Goal: Task Accomplishment & Management: Manage account settings

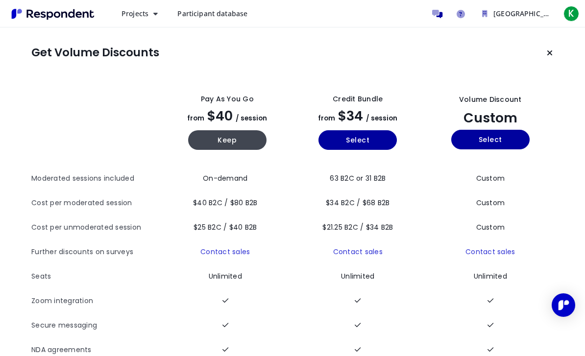
click at [546, 51] on button "Keep current plan" at bounding box center [550, 53] width 20 height 20
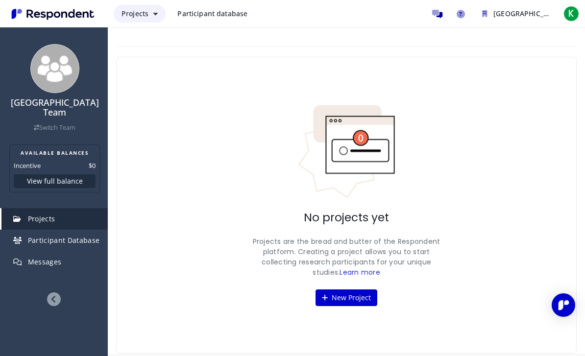
click at [140, 10] on span "Projects" at bounding box center [135, 13] width 27 height 9
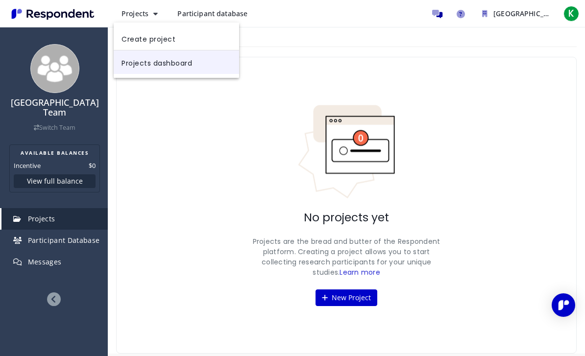
click at [210, 70] on link "Projects dashboard" at bounding box center [176, 62] width 125 height 24
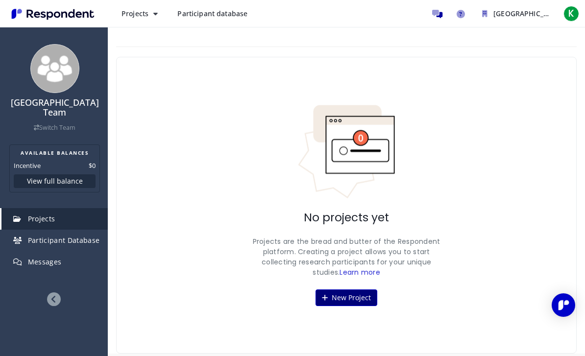
click at [359, 298] on button "New Project" at bounding box center [347, 298] width 62 height 17
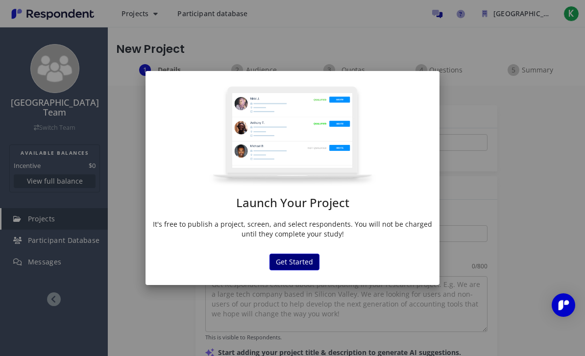
click at [301, 260] on button "Get Started" at bounding box center [294, 262] width 50 height 17
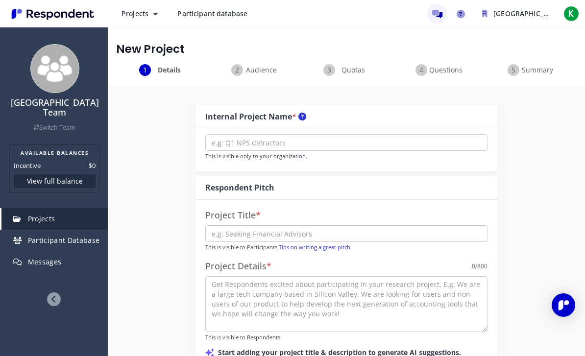
click at [434, 17] on icon "Message participants" at bounding box center [437, 14] width 10 height 8
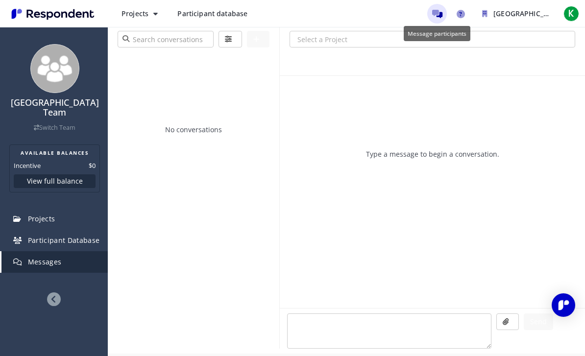
click at [440, 18] on icon "Message participants" at bounding box center [437, 14] width 10 height 8
click at [562, 12] on button "K" at bounding box center [572, 14] width 20 height 18
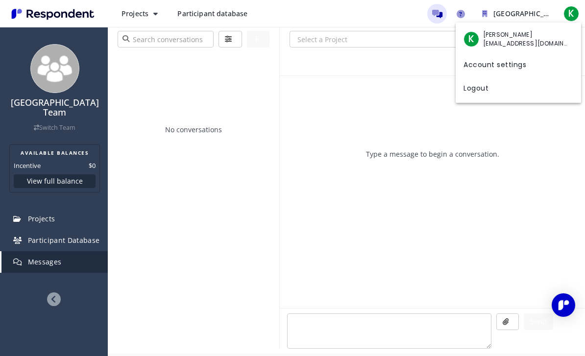
click at [446, 14] on md-backdrop at bounding box center [292, 178] width 585 height 356
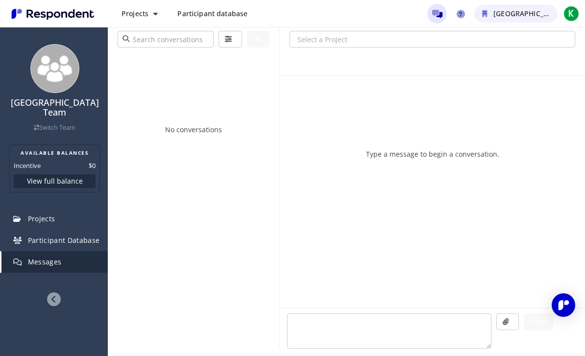
click at [490, 11] on button "[GEOGRAPHIC_DATA] Team" at bounding box center [515, 14] width 83 height 18
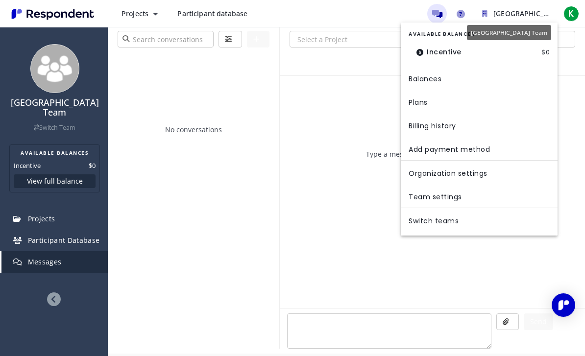
click at [224, 273] on md-backdrop at bounding box center [292, 178] width 585 height 356
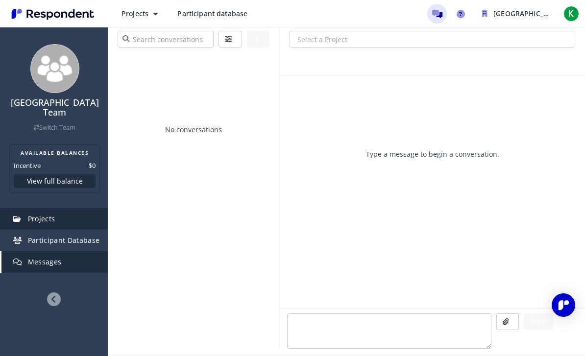
click at [68, 220] on link "Projects" at bounding box center [54, 219] width 106 height 22
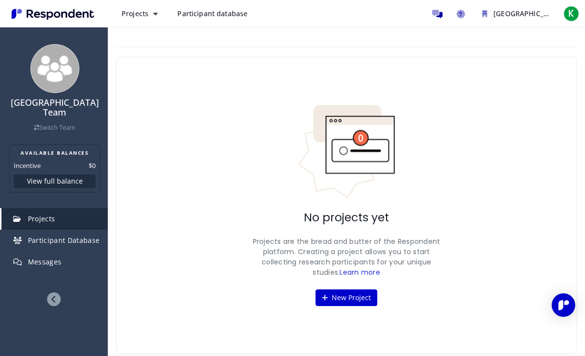
click at [58, 296] on icon at bounding box center [54, 300] width 14 height 14
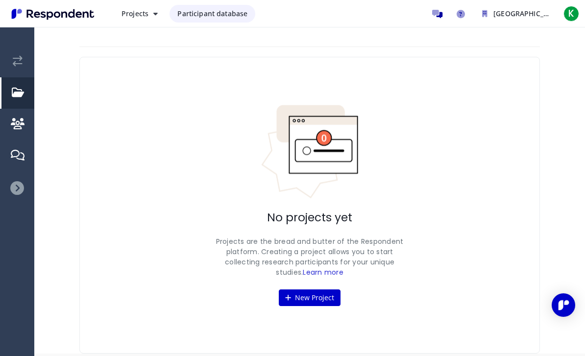
click at [212, 22] on link "Participant database" at bounding box center [213, 14] width 86 height 18
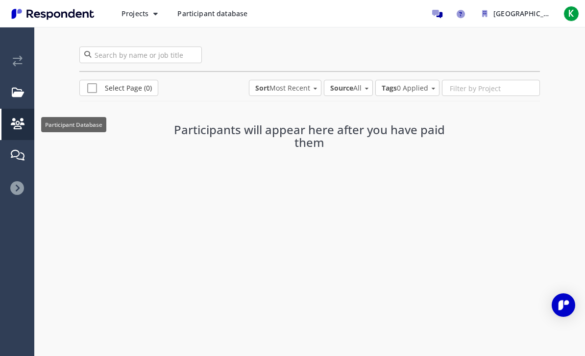
click at [11, 125] on em "Participant Database" at bounding box center [18, 124] width 14 height 11
click at [25, 162] on link "Messages" at bounding box center [17, 155] width 33 height 31
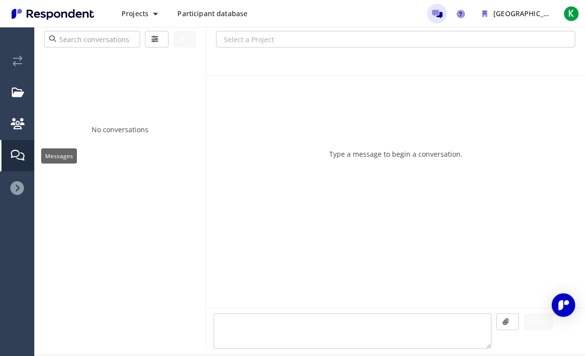
click at [21, 190] on icon at bounding box center [17, 188] width 14 height 14
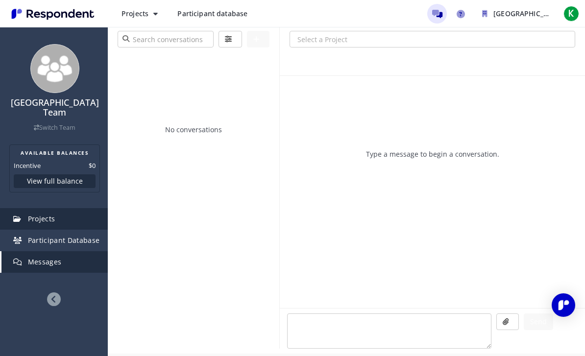
click at [33, 224] on link "Projects" at bounding box center [54, 219] width 106 height 22
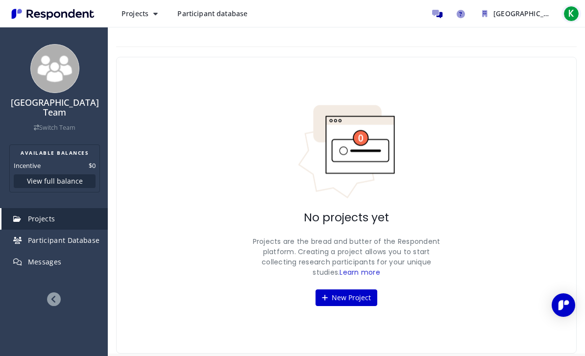
click at [565, 15] on span "K" at bounding box center [571, 14] width 16 height 16
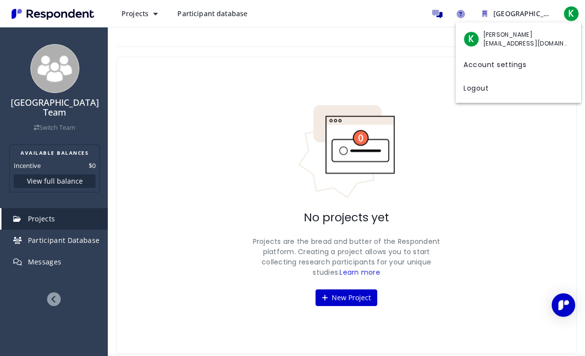
click at [524, 35] on span "[PERSON_NAME]" at bounding box center [526, 34] width 86 height 9
click at [514, 65] on link "Account settings" at bounding box center [518, 64] width 125 height 24
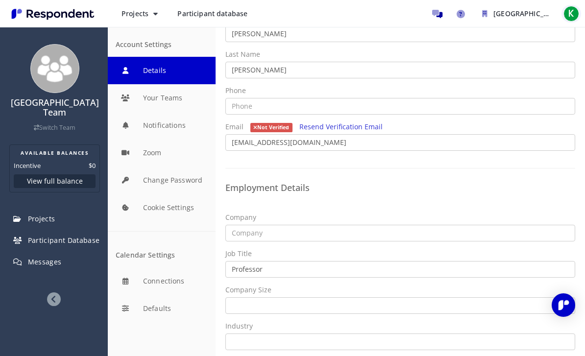
click at [574, 18] on span "K" at bounding box center [571, 14] width 16 height 16
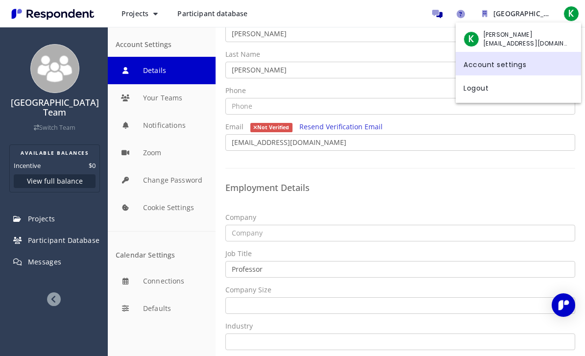
click at [534, 75] on link "Account settings" at bounding box center [518, 64] width 125 height 24
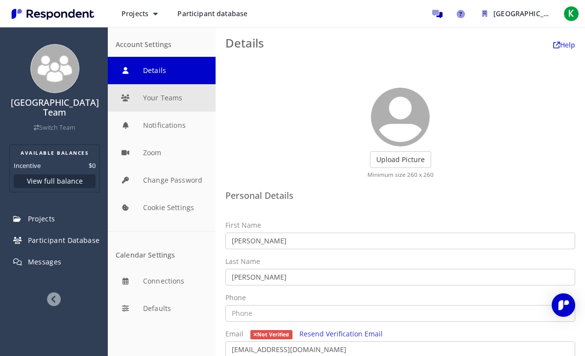
click at [194, 84] on button "Your Teams" at bounding box center [162, 97] width 108 height 27
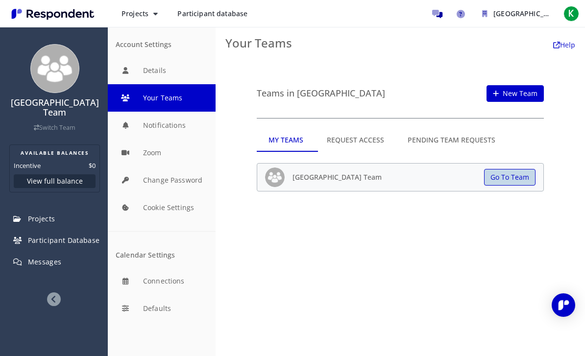
click at [507, 169] on button "Go To Team" at bounding box center [509, 177] width 51 height 17
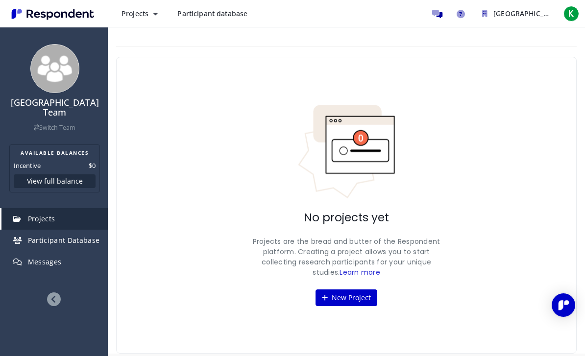
click at [54, 9] on img "Main navigation" at bounding box center [53, 14] width 90 height 16
click at [229, 14] on span "Participant database" at bounding box center [212, 13] width 70 height 9
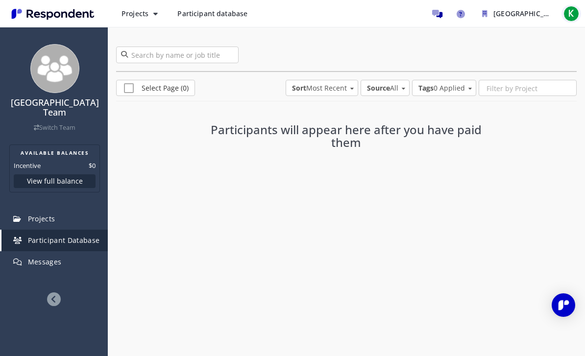
click at [571, 18] on span "K" at bounding box center [571, 14] width 16 height 16
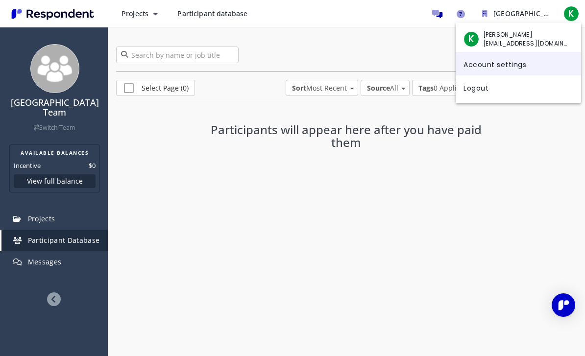
click at [520, 67] on link "Account settings" at bounding box center [518, 64] width 125 height 24
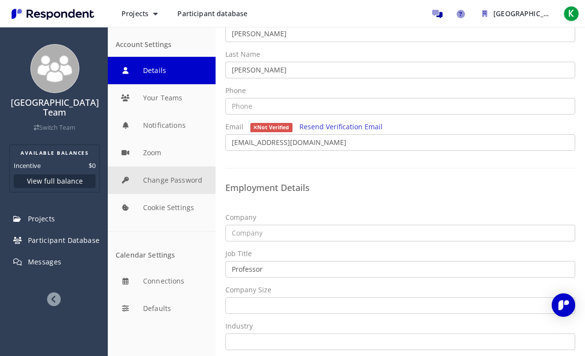
click at [195, 177] on button "Change Password" at bounding box center [162, 180] width 108 height 27
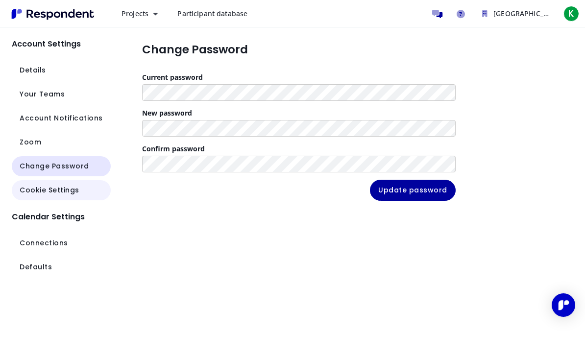
click at [72, 183] on button "Cookie Settings" at bounding box center [61, 190] width 99 height 20
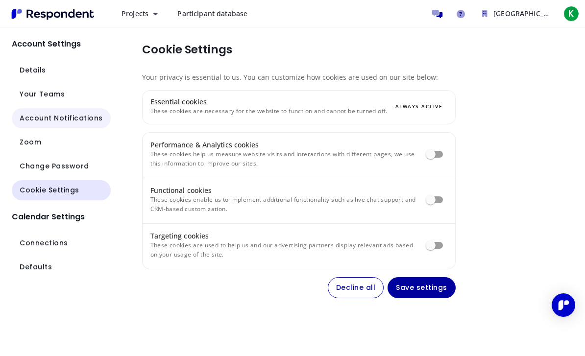
click at [73, 128] on button "Account Notifications" at bounding box center [61, 118] width 99 height 20
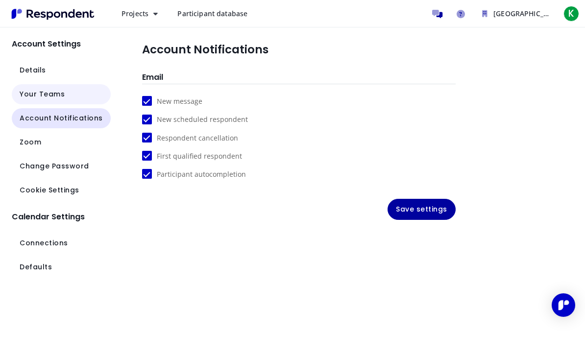
click at [82, 93] on button "Your Teams" at bounding box center [61, 94] width 99 height 20
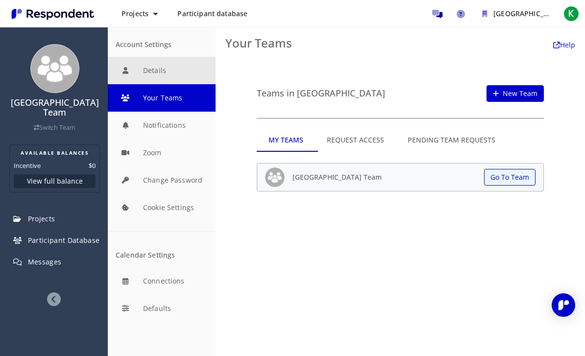
click at [188, 70] on button "Details" at bounding box center [162, 70] width 108 height 27
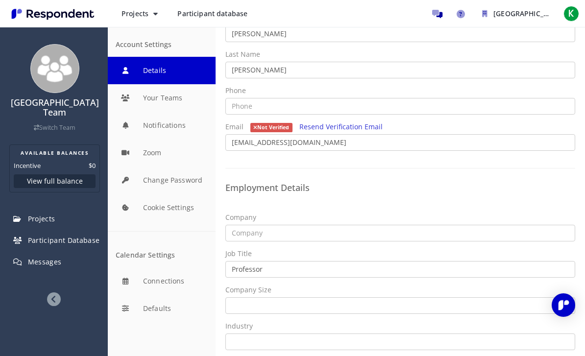
scroll to position [207, 0]
